Goal: Transaction & Acquisition: Obtain resource

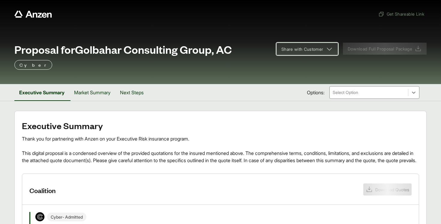
drag, startPoint x: 0, startPoint y: 0, endPoint x: 304, endPoint y: 49, distance: 308.3
click at [304, 49] on span "Share with Customer" at bounding box center [302, 49] width 42 height 6
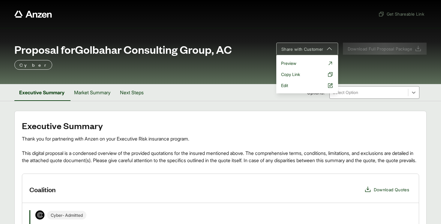
click at [295, 74] on span "Copy Link" at bounding box center [290, 74] width 19 height 6
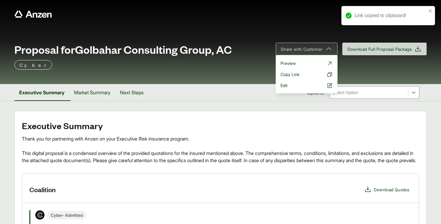
click at [290, 74] on span "Copy Link" at bounding box center [289, 74] width 19 height 6
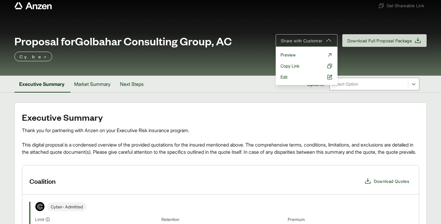
scroll to position [4, 0]
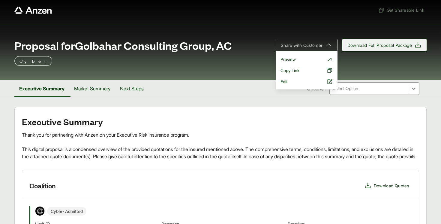
click at [349, 43] on span "Download Full Proposal Package" at bounding box center [379, 45] width 65 height 6
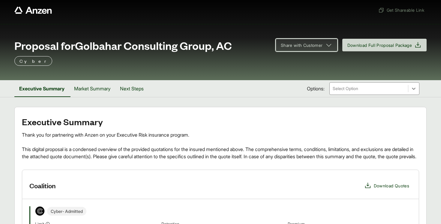
click at [286, 46] on span "Share with Customer" at bounding box center [302, 45] width 42 height 6
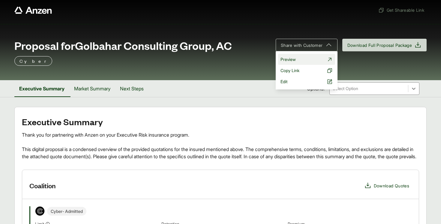
click at [289, 59] on span "Preview" at bounding box center [287, 59] width 15 height 6
click at [331, 34] on div "Proposal for Golbahar Consulting Group, AC Share with Customer Preview Copy Lin…" at bounding box center [220, 52] width 441 height 56
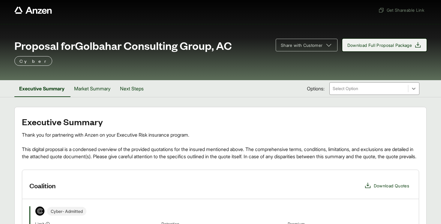
click at [419, 46] on icon at bounding box center [417, 44] width 7 height 7
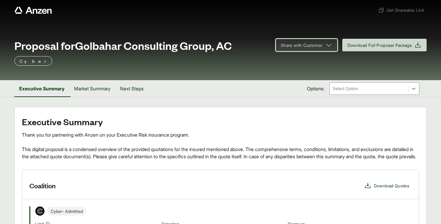
click at [299, 50] on button "Share with Customer" at bounding box center [306, 45] width 62 height 13
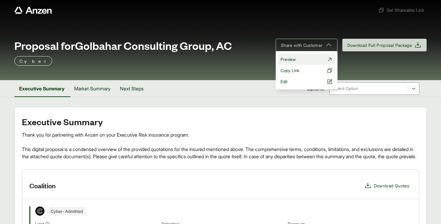
click at [289, 62] on span "Preview" at bounding box center [287, 59] width 15 height 6
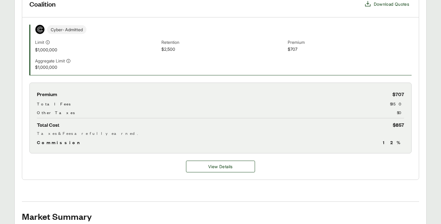
scroll to position [186, 0]
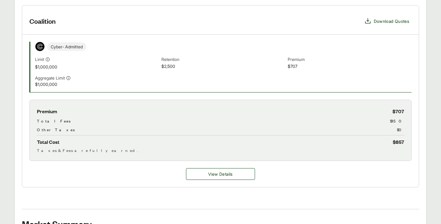
scroll to position [143, 0]
click at [227, 175] on span "View Details" at bounding box center [220, 173] width 24 height 6
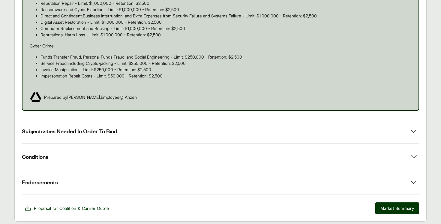
scroll to position [422, 0]
click at [233, 134] on button "Subjectivities Needed In Order To Bind" at bounding box center [220, 130] width 397 height 25
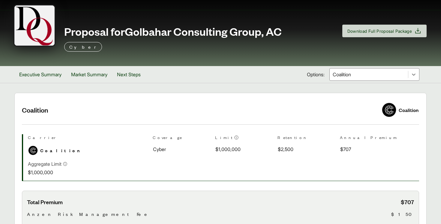
scroll to position [0, 0]
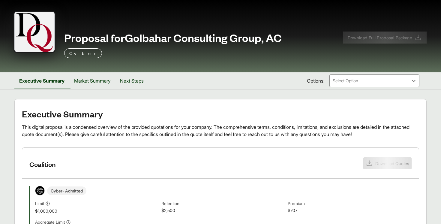
click at [417, 38] on span "Download Full Proposal Package" at bounding box center [385, 37] width 84 height 12
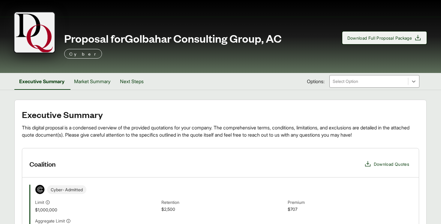
click at [375, 38] on span "Download Full Proposal Package" at bounding box center [379, 38] width 65 height 6
